Goal: Task Accomplishment & Management: Use online tool/utility

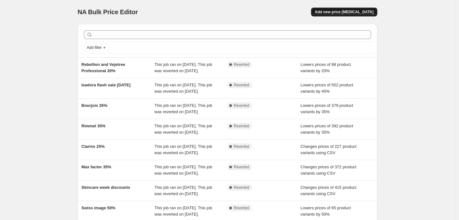
click at [355, 12] on span "Add new price [MEDICAL_DATA]" at bounding box center [344, 11] width 59 height 5
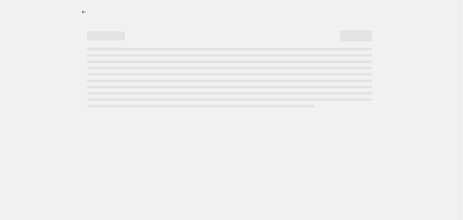
select select "percentage"
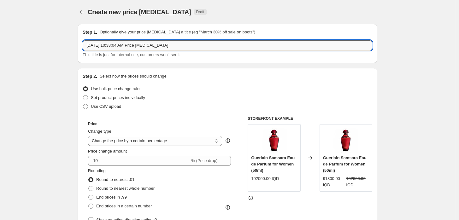
click at [164, 41] on input "[DATE] 10:38:04 AM Price [MEDICAL_DATA]" at bounding box center [228, 45] width 290 height 10
paste input "Pixi , K18 , [PERSON_NAME], Answr."
type input "Pixi , K18 , [PERSON_NAME], Answr 20%"
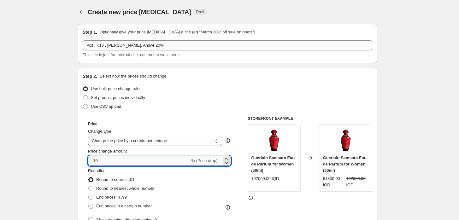
drag, startPoint x: 111, startPoint y: 160, endPoint x: 95, endPoint y: 158, distance: 16.2
click at [95, 158] on input "-10" at bounding box center [139, 161] width 102 height 10
type input "-20"
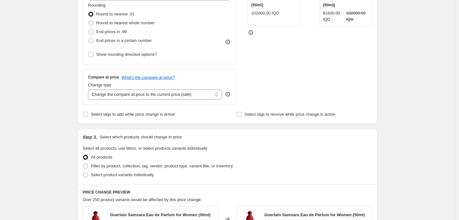
scroll to position [175, 0]
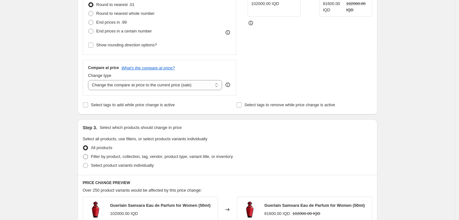
click at [87, 155] on span at bounding box center [85, 156] width 5 height 5
click at [83, 155] on input "Filter by product, collection, tag, vendor, product type, variant title, or inv…" at bounding box center [83, 154] width 0 height 0
radio input "true"
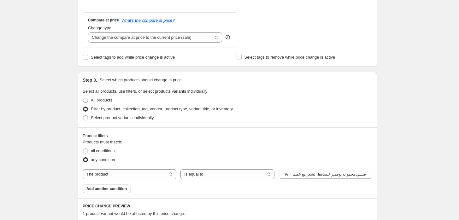
scroll to position [245, 0]
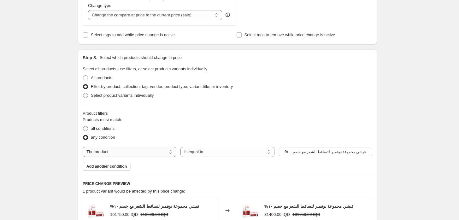
click at [148, 147] on select "The product The product's collection The product's tag The product's vendor The…" at bounding box center [130, 152] width 94 height 10
select select "vendor"
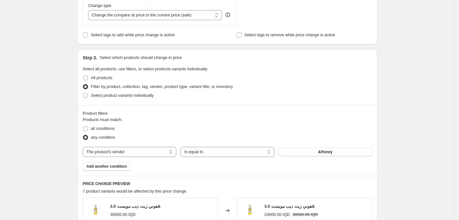
click at [316, 154] on button "&Honey" at bounding box center [326, 152] width 94 height 9
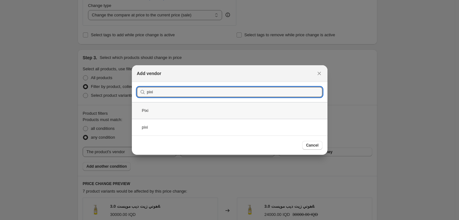
type input "pixi"
click at [154, 111] on div "Pixi" at bounding box center [230, 110] width 196 height 17
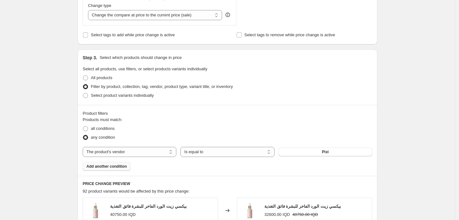
click at [112, 170] on button "Add another condition" at bounding box center [107, 166] width 48 height 9
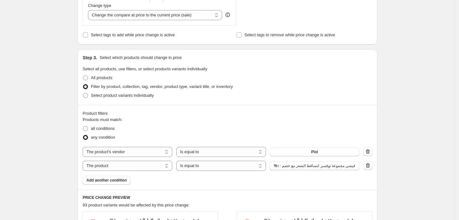
click at [141, 170] on select "The product The product's collection The product's tag The product's vendor The…" at bounding box center [128, 166] width 90 height 10
select select "vendor"
click at [298, 169] on button "&Honey" at bounding box center [315, 166] width 90 height 9
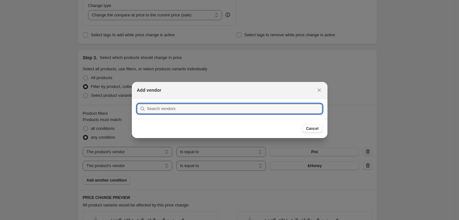
scroll to position [0, 0]
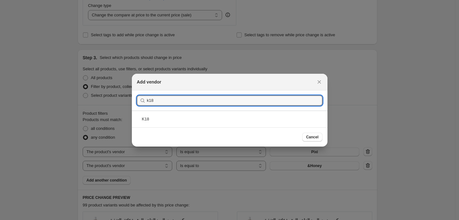
type input "k18"
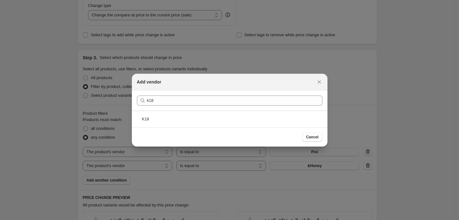
click at [171, 126] on div "K18" at bounding box center [230, 119] width 196 height 17
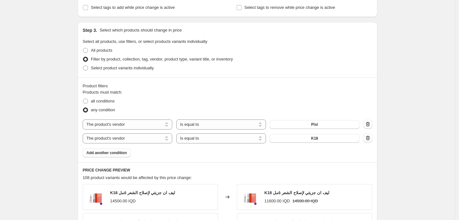
scroll to position [280, 0]
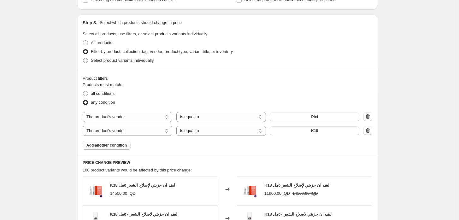
click at [126, 149] on button "Add another condition" at bounding box center [107, 145] width 48 height 9
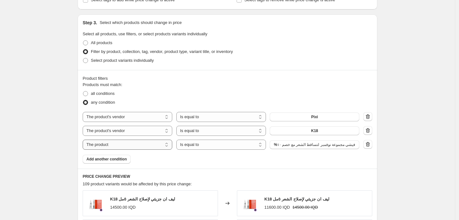
click at [117, 145] on select "The product The product's collection The product's tag The product's vendor The…" at bounding box center [128, 145] width 90 height 10
select select "vendor"
click at [301, 145] on button "&Honey" at bounding box center [315, 144] width 90 height 9
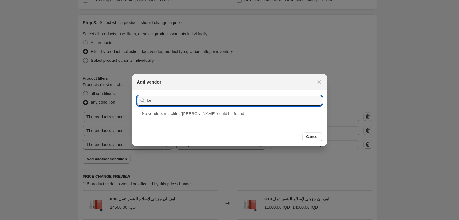
type input "k"
type input "[PERSON_NAME]"
click at [318, 83] on icon "Close" at bounding box center [319, 82] width 6 height 6
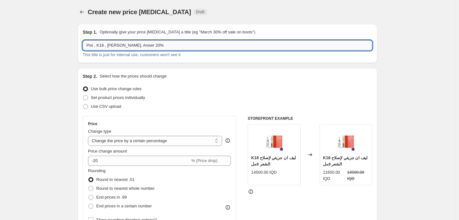
drag, startPoint x: 133, startPoint y: 45, endPoint x: 108, endPoint y: 49, distance: 24.7
click at [108, 49] on input "Pixi , K18 , [PERSON_NAME], Answr 20%" at bounding box center [228, 45] width 290 height 10
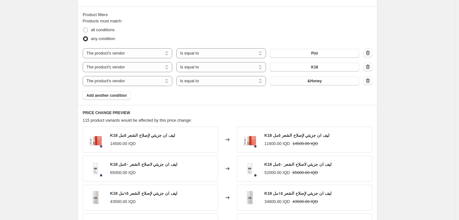
scroll to position [311, 0]
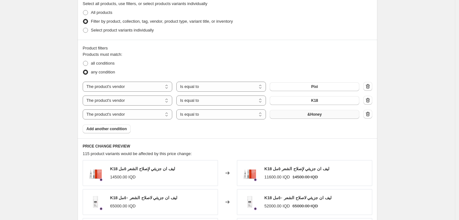
click at [295, 116] on button "&Honey" at bounding box center [315, 114] width 90 height 9
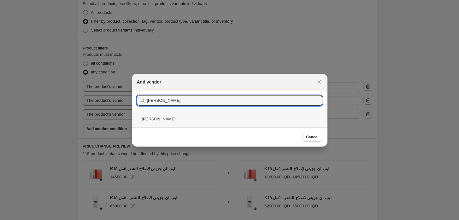
type input "[PERSON_NAME]"
click at [153, 122] on div "[PERSON_NAME]" at bounding box center [230, 119] width 196 height 17
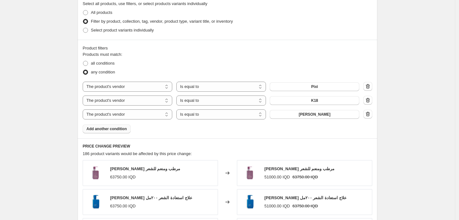
click at [121, 127] on span "Add another condition" at bounding box center [107, 129] width 40 height 5
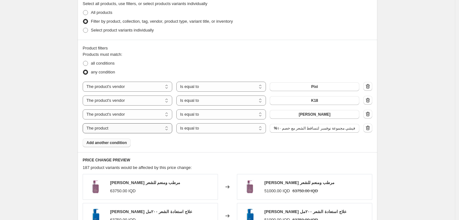
click at [111, 128] on select "The product The product's collection The product's tag The product's vendor The…" at bounding box center [128, 128] width 90 height 10
select select "vendor"
click at [304, 127] on button "&Honey" at bounding box center [315, 128] width 90 height 9
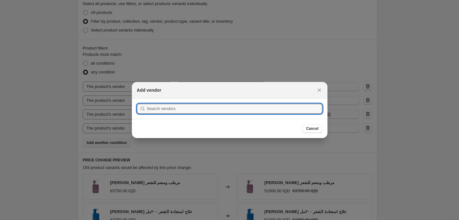
scroll to position [0, 0]
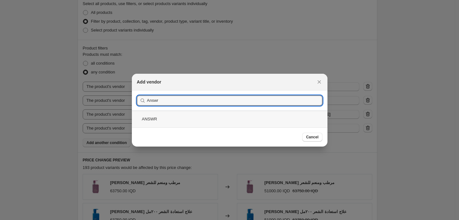
type input "Answr"
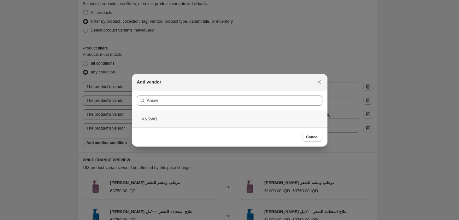
click at [167, 120] on div "ANSWR" at bounding box center [230, 119] width 196 height 17
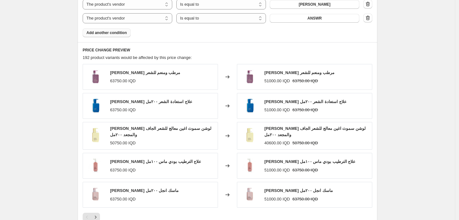
scroll to position [525, 0]
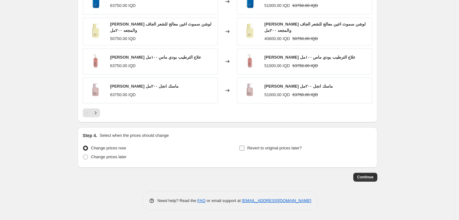
click at [251, 147] on span "Revert to original prices later?" at bounding box center [275, 148] width 55 height 5
click at [245, 147] on input "Revert to original prices later?" at bounding box center [242, 148] width 5 height 5
checkbox input "true"
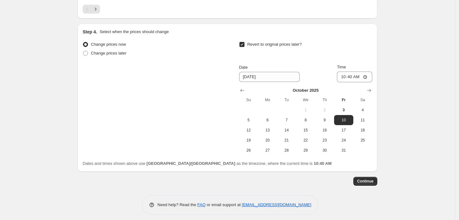
scroll to position [630, 0]
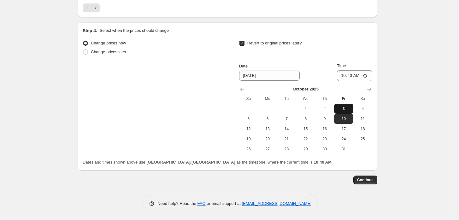
click at [348, 111] on span "3" at bounding box center [344, 108] width 14 height 5
type input "[DATE]"
click at [347, 77] on input "10:40" at bounding box center [354, 75] width 35 height 11
click at [359, 76] on input "11:59" at bounding box center [354, 75] width 35 height 11
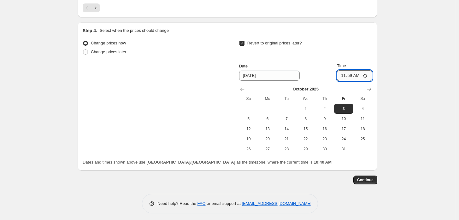
type input "23:59"
click at [377, 178] on button "Continue" at bounding box center [366, 180] width 24 height 9
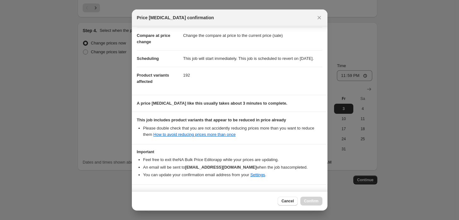
scroll to position [51, 0]
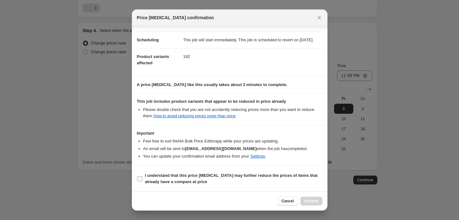
click at [152, 182] on b "I understand that this price [MEDICAL_DATA] may further reduce the prices of it…" at bounding box center [231, 178] width 173 height 11
click at [142, 182] on input "I understand that this price [MEDICAL_DATA] may further reduce the prices of it…" at bounding box center [139, 178] width 5 height 5
checkbox input "true"
click at [311, 200] on span "Confirm" at bounding box center [311, 201] width 15 height 5
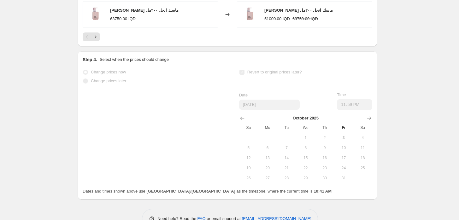
scroll to position [647, 0]
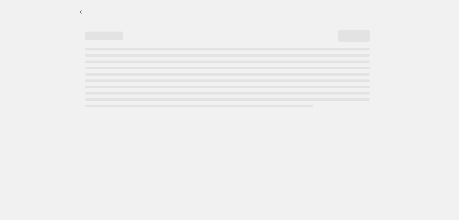
select select "percentage"
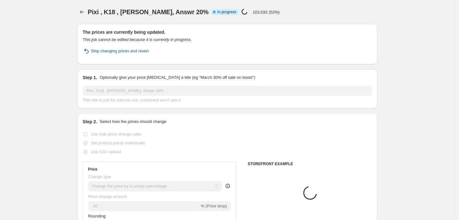
select select "vendor"
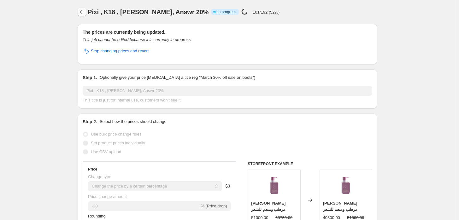
click at [83, 13] on icon "Price change jobs" at bounding box center [82, 12] width 6 height 6
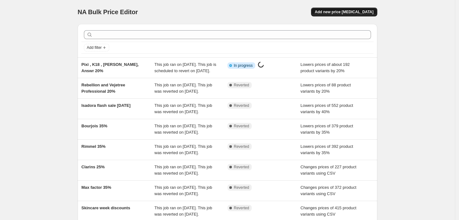
click at [340, 14] on span "Add new price [MEDICAL_DATA]" at bounding box center [344, 11] width 59 height 5
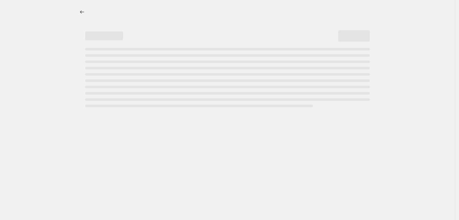
select select "percentage"
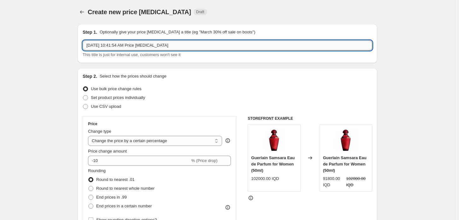
click at [116, 45] on input "Oct 3, 2025, 10:41:54 AM Price change job" at bounding box center [228, 45] width 290 height 10
type input "Bourjois, rimmel max factor 25%"
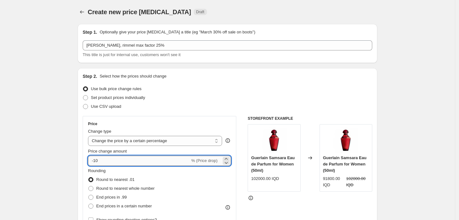
drag, startPoint x: 101, startPoint y: 164, endPoint x: 95, endPoint y: 161, distance: 6.4
click at [95, 161] on input "-10" at bounding box center [139, 161] width 102 height 10
type input "-25"
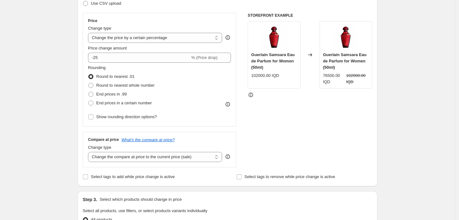
scroll to position [175, 0]
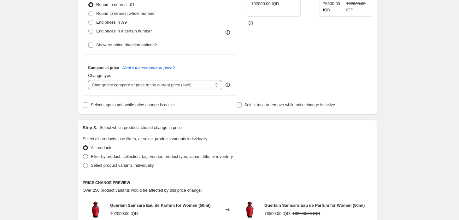
click at [116, 156] on span "Filter by product, collection, tag, vendor, product type, variant title, or inv…" at bounding box center [162, 156] width 142 height 5
click at [83, 155] on input "Filter by product, collection, tag, vendor, product type, variant title, or inv…" at bounding box center [83, 154] width 0 height 0
radio input "true"
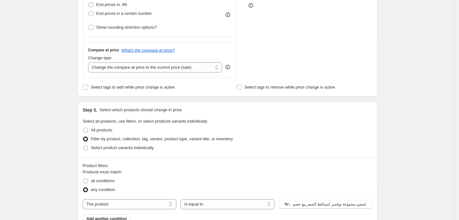
scroll to position [245, 0]
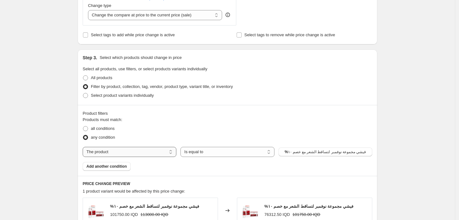
click at [116, 156] on select "The product The product's collection The product's tag The product's vendor The…" at bounding box center [130, 152] width 94 height 10
select select "vendor"
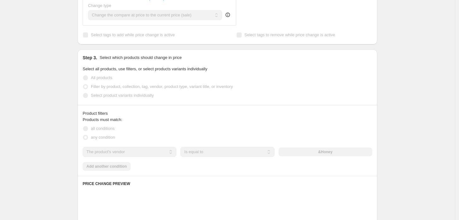
scroll to position [0, 0]
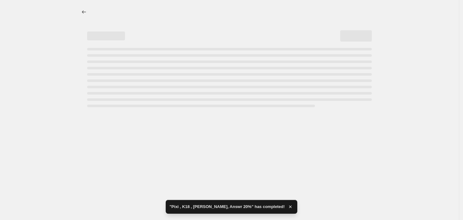
select select "percentage"
select select "vendor"
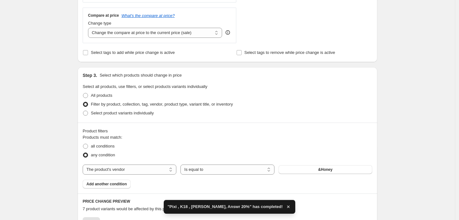
scroll to position [245, 0]
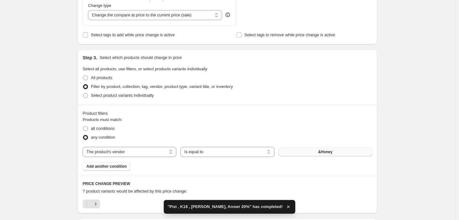
click at [321, 153] on span "&Honey" at bounding box center [326, 152] width 14 height 5
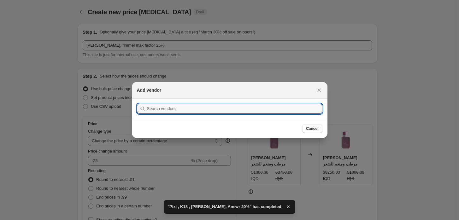
scroll to position [0, 0]
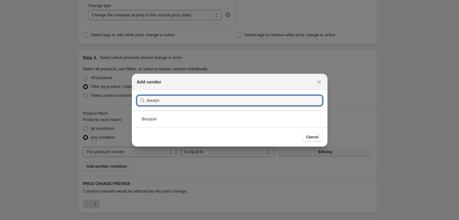
type input "bourjoi"
click at [169, 116] on div "Bourjois" at bounding box center [230, 119] width 196 height 17
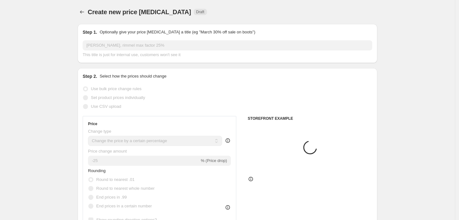
scroll to position [245, 0]
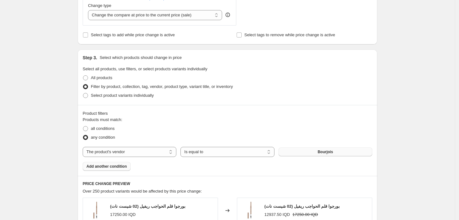
click at [106, 165] on span "Add another condition" at bounding box center [107, 166] width 40 height 5
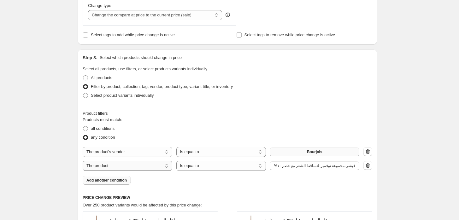
click at [106, 167] on select "The product The product's collection The product's tag The product's vendor The…" at bounding box center [128, 166] width 90 height 10
select select "vendor"
click at [297, 169] on button "&Honey" at bounding box center [315, 166] width 90 height 9
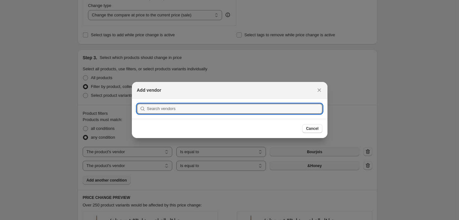
scroll to position [0, 0]
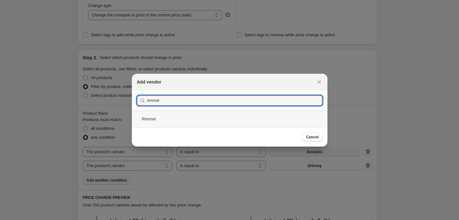
type input "rimmel"
click at [174, 119] on div "Rimmel" at bounding box center [230, 119] width 196 height 17
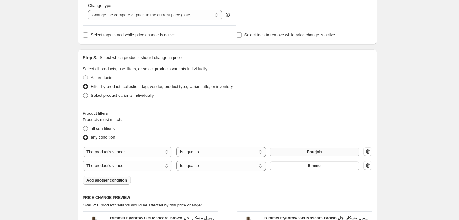
click at [122, 181] on span "Add another condition" at bounding box center [107, 180] width 40 height 5
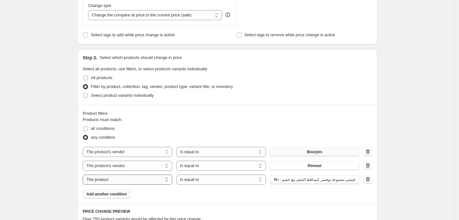
click at [122, 181] on select "The product The product's collection The product's tag The product's vendor The…" at bounding box center [128, 180] width 90 height 10
select select "vendor"
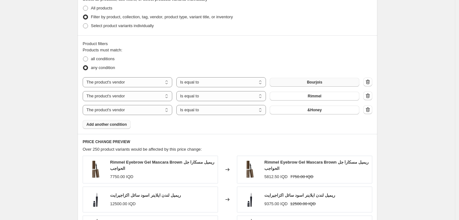
scroll to position [316, 0]
click at [305, 114] on div "The product The product's collection The product's tag The product's vendor The…" at bounding box center [221, 109] width 277 height 10
click at [305, 112] on button "&Honey" at bounding box center [315, 109] width 90 height 9
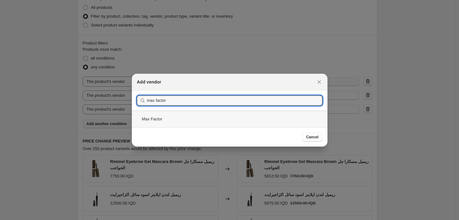
type input "max factor"
click at [166, 122] on div "Max Factor" at bounding box center [230, 119] width 196 height 17
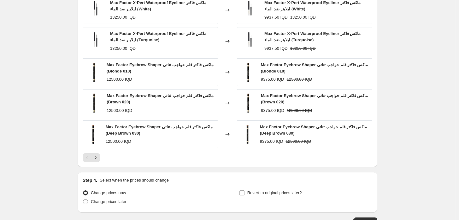
scroll to position [520, 0]
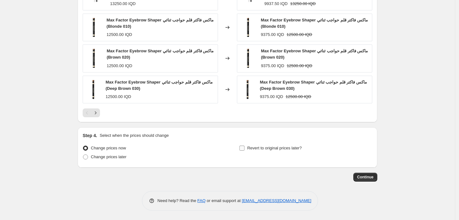
click at [254, 152] on label "Revert to original prices later?" at bounding box center [270, 148] width 63 height 9
click at [245, 151] on input "Revert to original prices later?" at bounding box center [242, 148] width 5 height 5
checkbox input "true"
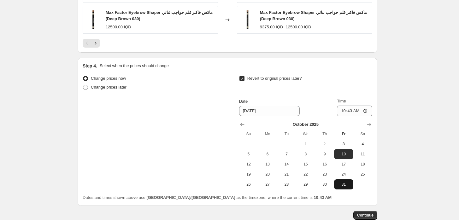
scroll to position [625, 0]
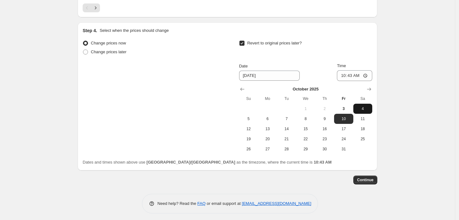
drag, startPoint x: 368, startPoint y: 114, endPoint x: 368, endPoint y: 109, distance: 4.7
click at [368, 112] on tbody "1 2 3 4 5 6 7 8 9 10 11 12 13 14 15 16 17 18 19 20 21 22 23 24 25 26 27 28 29 3…" at bounding box center [305, 129] width 133 height 51
click at [368, 109] on span "4" at bounding box center [363, 108] width 14 height 5
type input "10/4/2025"
click at [346, 76] on input "10:43" at bounding box center [354, 75] width 35 height 11
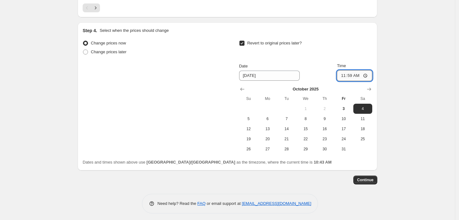
type input "23:59"
click at [373, 183] on button "Continue" at bounding box center [366, 180] width 24 height 9
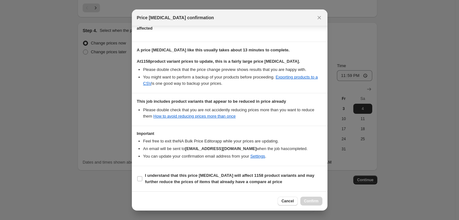
scroll to position [86, 0]
click at [151, 177] on b "I understand that this price change job will affect 1158 product variants and m…" at bounding box center [230, 178] width 170 height 11
click at [142, 177] on input "I understand that this price change job will affect 1158 product variants and m…" at bounding box center [139, 178] width 5 height 5
checkbox input "true"
click at [317, 202] on span "Confirm" at bounding box center [311, 201] width 15 height 5
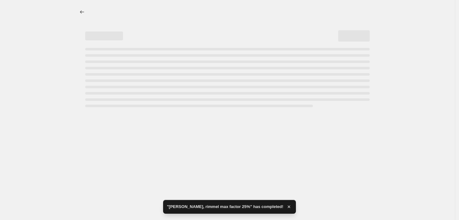
select select "percentage"
select select "vendor"
